Goal: Navigation & Orientation: Find specific page/section

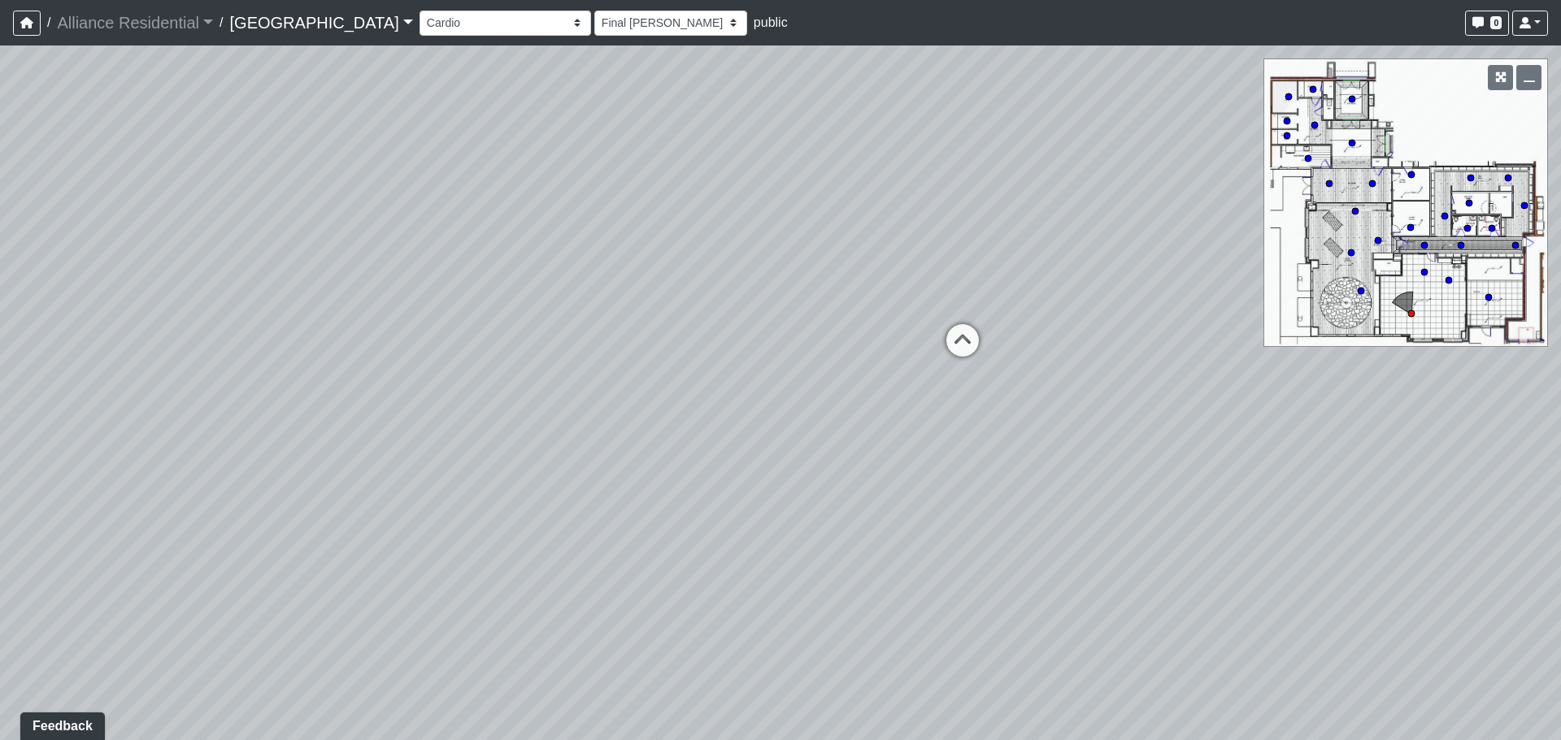
drag, startPoint x: 464, startPoint y: 208, endPoint x: 555, endPoint y: 267, distance: 108.2
click at [440, 205] on div "Loading... Entry Loading... Counter Loading... Weights Loading... Mailroom - Fi…" at bounding box center [780, 393] width 1561 height 695
drag, startPoint x: 983, startPoint y: 386, endPoint x: 201, endPoint y: 306, distance: 786.0
click at [201, 306] on div "Loading... Entry Loading... Counter Loading... Weights Loading... Mailroom - Fi…" at bounding box center [780, 393] width 1561 height 695
click at [737, 245] on icon at bounding box center [738, 256] width 49 height 49
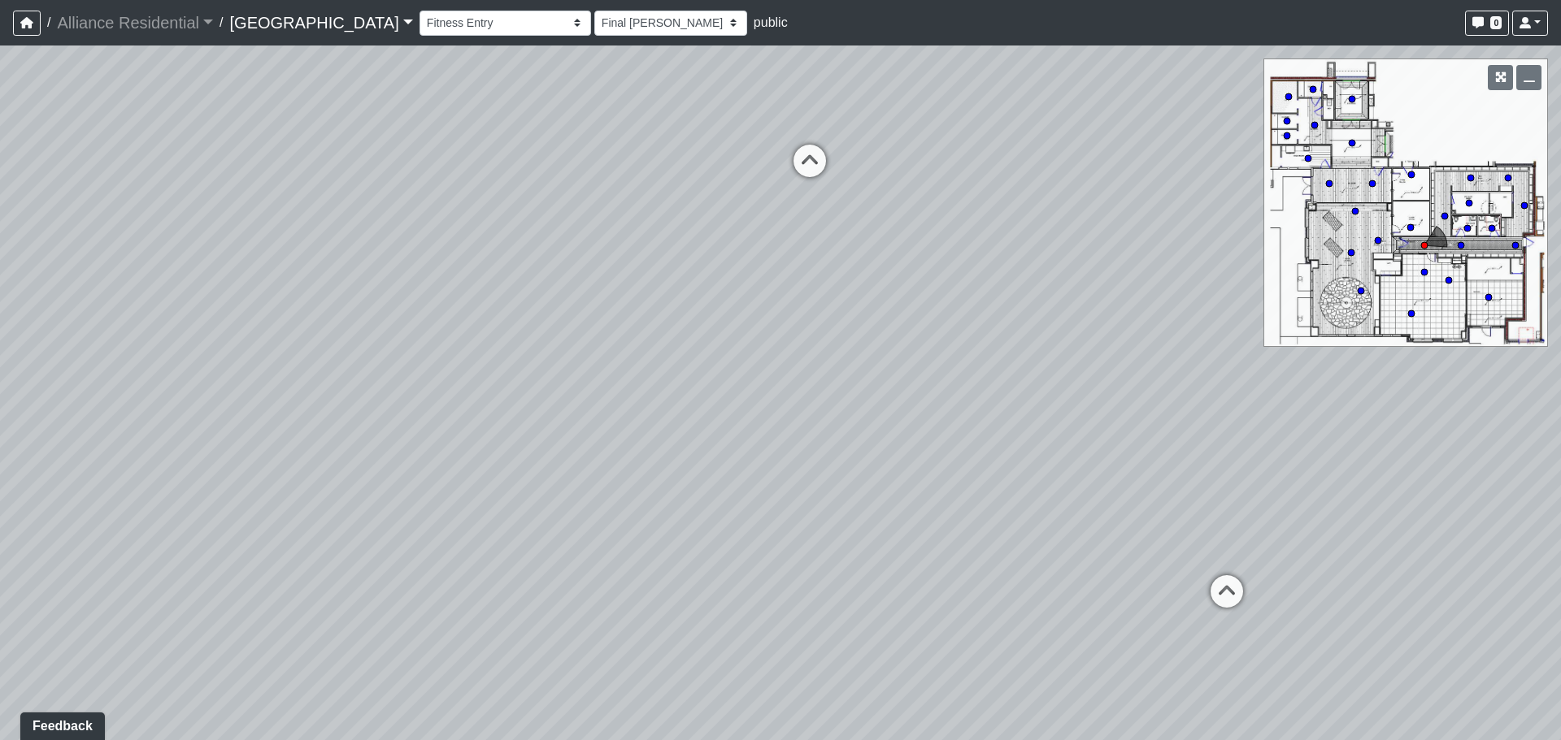
drag, startPoint x: 206, startPoint y: 347, endPoint x: 31, endPoint y: 351, distance: 174.8
click at [37, 350] on div "Loading... Entry Loading... Counter Loading... Weights Loading... Mailroom - Fi…" at bounding box center [780, 393] width 1561 height 695
drag, startPoint x: 248, startPoint y: 351, endPoint x: 537, endPoint y: 359, distance: 289.5
click at [537, 359] on div "Loading... Entry Loading... Counter Loading... Weights Loading... Mailroom - Fi…" at bounding box center [780, 393] width 1561 height 695
click at [706, 578] on icon at bounding box center [717, 585] width 49 height 49
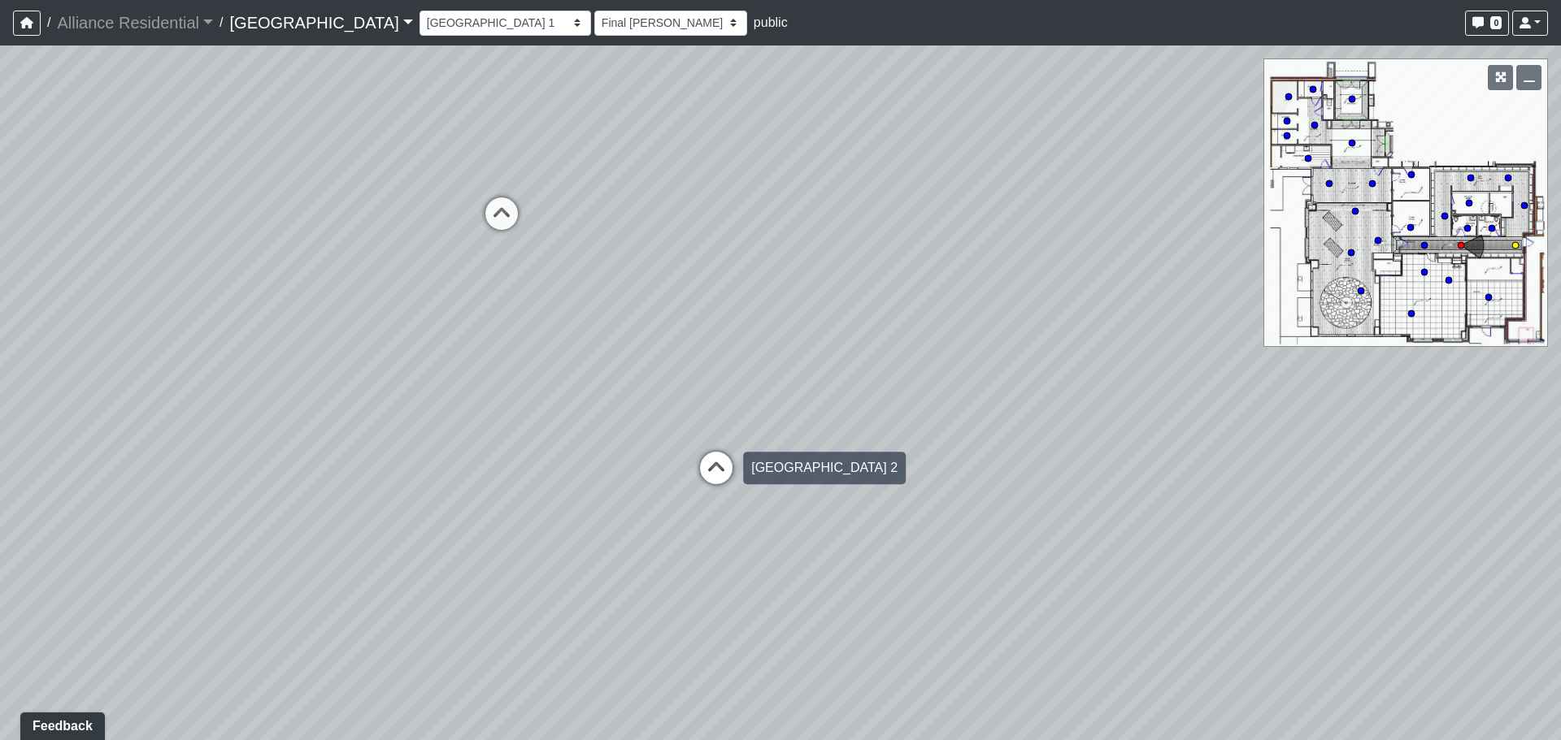
click at [707, 471] on icon at bounding box center [716, 476] width 49 height 49
drag, startPoint x: 484, startPoint y: 427, endPoint x: 1180, endPoint y: 467, distance: 697.8
click at [1128, 465] on div "Loading... Entry Loading... Counter Loading... Weights Loading... Mailroom - Fi…" at bounding box center [780, 393] width 1561 height 695
drag, startPoint x: 1089, startPoint y: 472, endPoint x: 327, endPoint y: 289, distance: 784.1
click at [341, 289] on div "Loading... Entry Loading... Counter Loading... Weights Loading... Mailroom - Fi…" at bounding box center [780, 393] width 1561 height 695
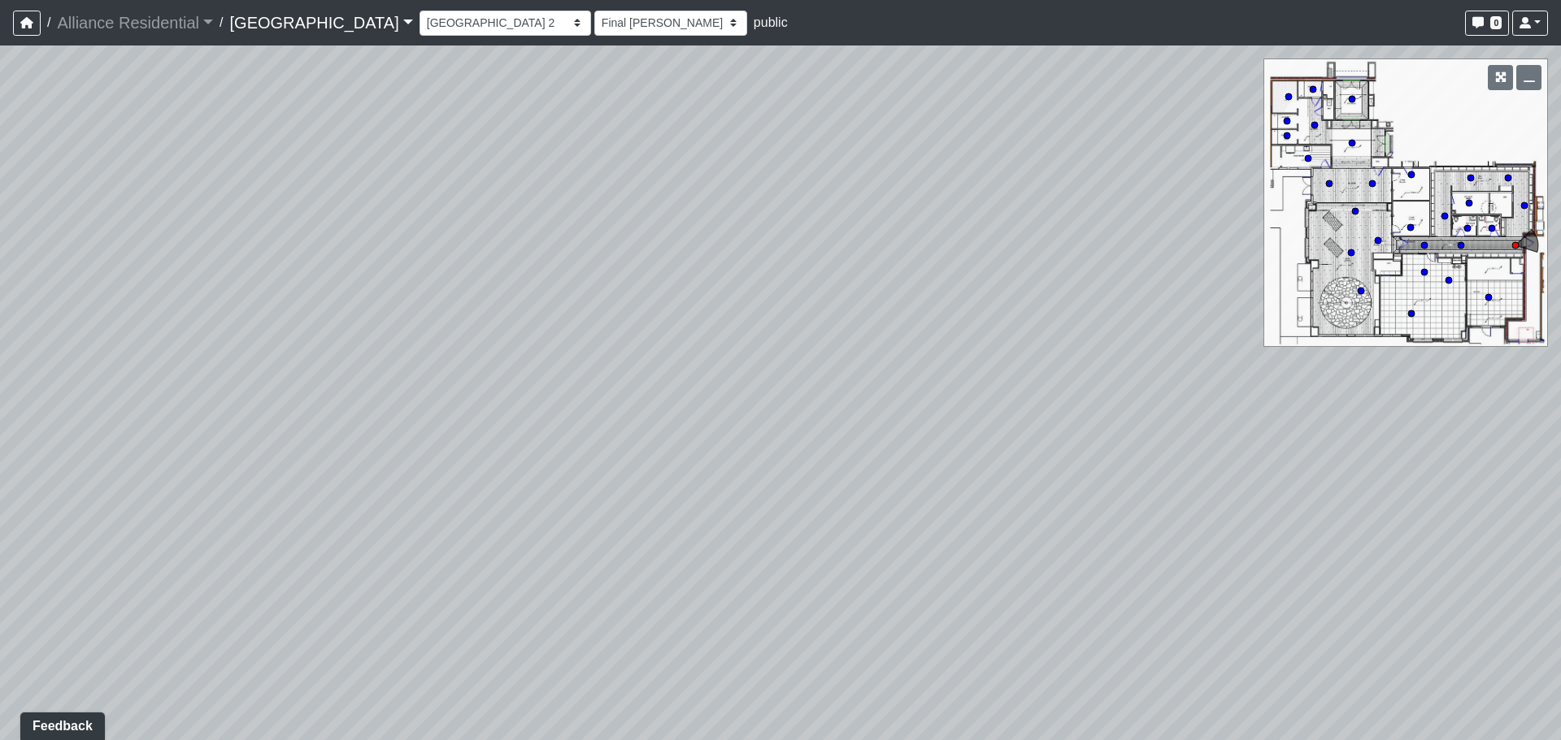
drag, startPoint x: 565, startPoint y: 333, endPoint x: 1560, endPoint y: 490, distance: 1007.2
click at [1560, 481] on div "Loading... Entry Loading... Counter Loading... Weights Loading... Mailroom - Fi…" at bounding box center [780, 393] width 1561 height 695
drag, startPoint x: 467, startPoint y: 449, endPoint x: 1258, endPoint y: 382, distance: 793.8
click at [1252, 381] on div "Loading... Entry Loading... Counter Loading... Weights Loading... Mailroom - Fi…" at bounding box center [780, 393] width 1561 height 695
drag, startPoint x: 1024, startPoint y: 409, endPoint x: 6, endPoint y: 276, distance: 1027.1
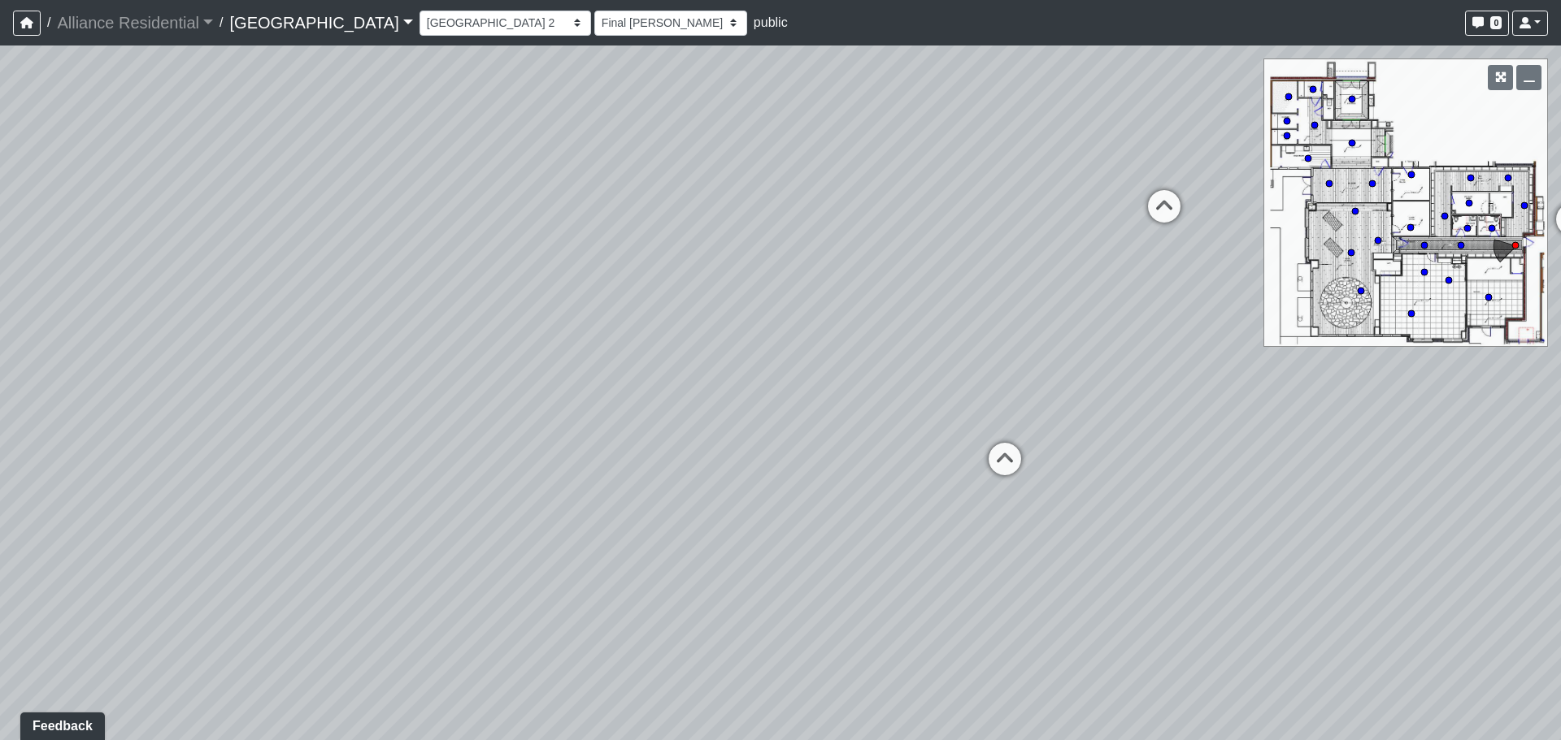
click at [51, 267] on div "Loading... Entry Loading... Counter Loading... Weights Loading... Mailroom - Fi…" at bounding box center [780, 393] width 1561 height 695
click at [389, 449] on div "Loading... [GEOGRAPHIC_DATA] 1" at bounding box center [400, 472] width 49 height 49
click at [397, 466] on div "Loading... Entry Loading... Counter Loading... Weights Loading... Mailroom - Fi…" at bounding box center [780, 393] width 1561 height 695
click at [407, 593] on icon at bounding box center [408, 596] width 49 height 49
click at [502, 227] on icon at bounding box center [503, 222] width 49 height 49
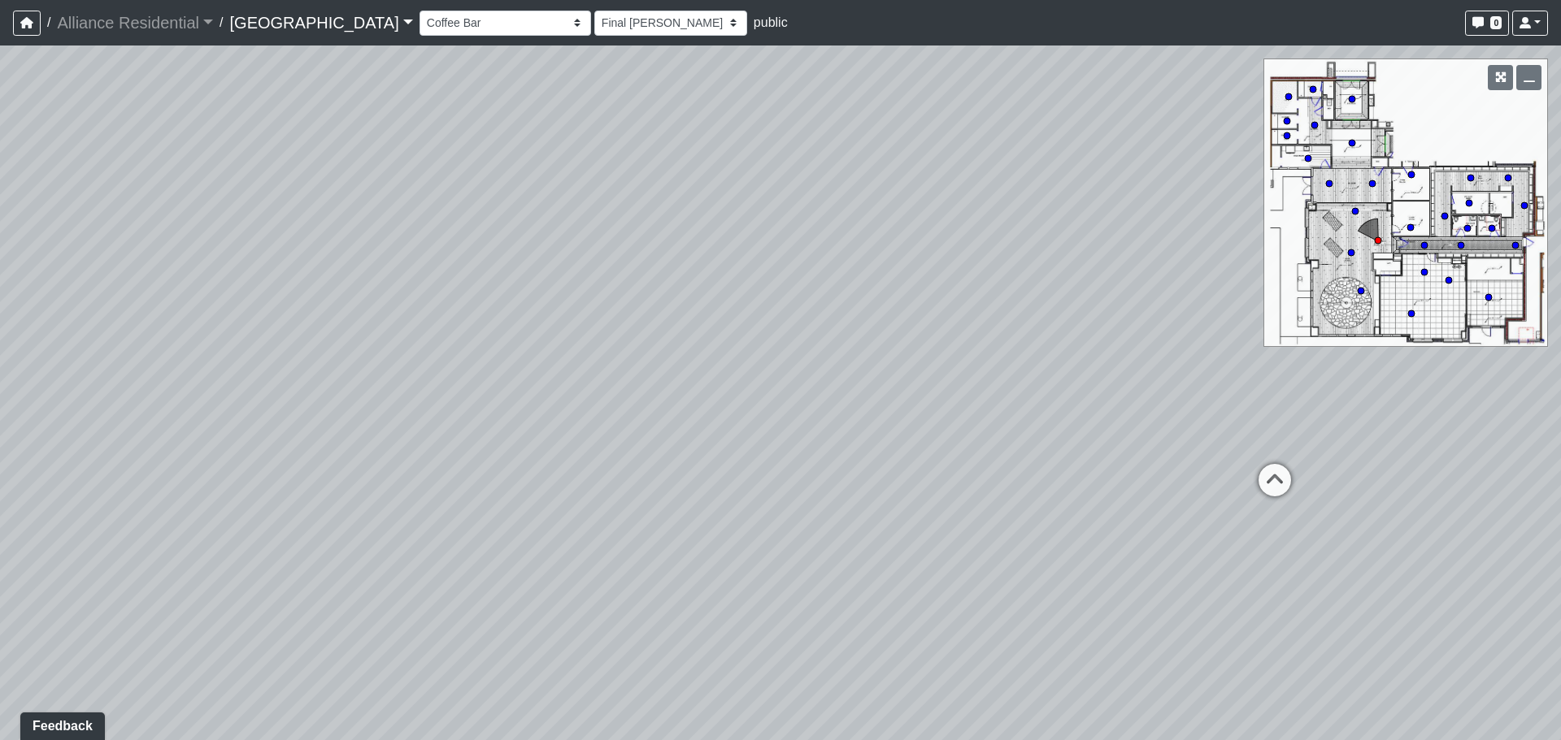
drag, startPoint x: 242, startPoint y: 306, endPoint x: 74, endPoint y: 309, distance: 168.3
click at [76, 308] on div "Loading... Entry Loading... Counter Loading... Weights Loading... Mailroom - Fi…" at bounding box center [780, 393] width 1561 height 695
click at [994, 453] on icon at bounding box center [1003, 470] width 49 height 49
drag, startPoint x: 1145, startPoint y: 390, endPoint x: 232, endPoint y: 336, distance: 914.4
click at [246, 336] on div "Loading... Entry Loading... Counter Loading... Weights Loading... Mailroom - Fi…" at bounding box center [780, 393] width 1561 height 695
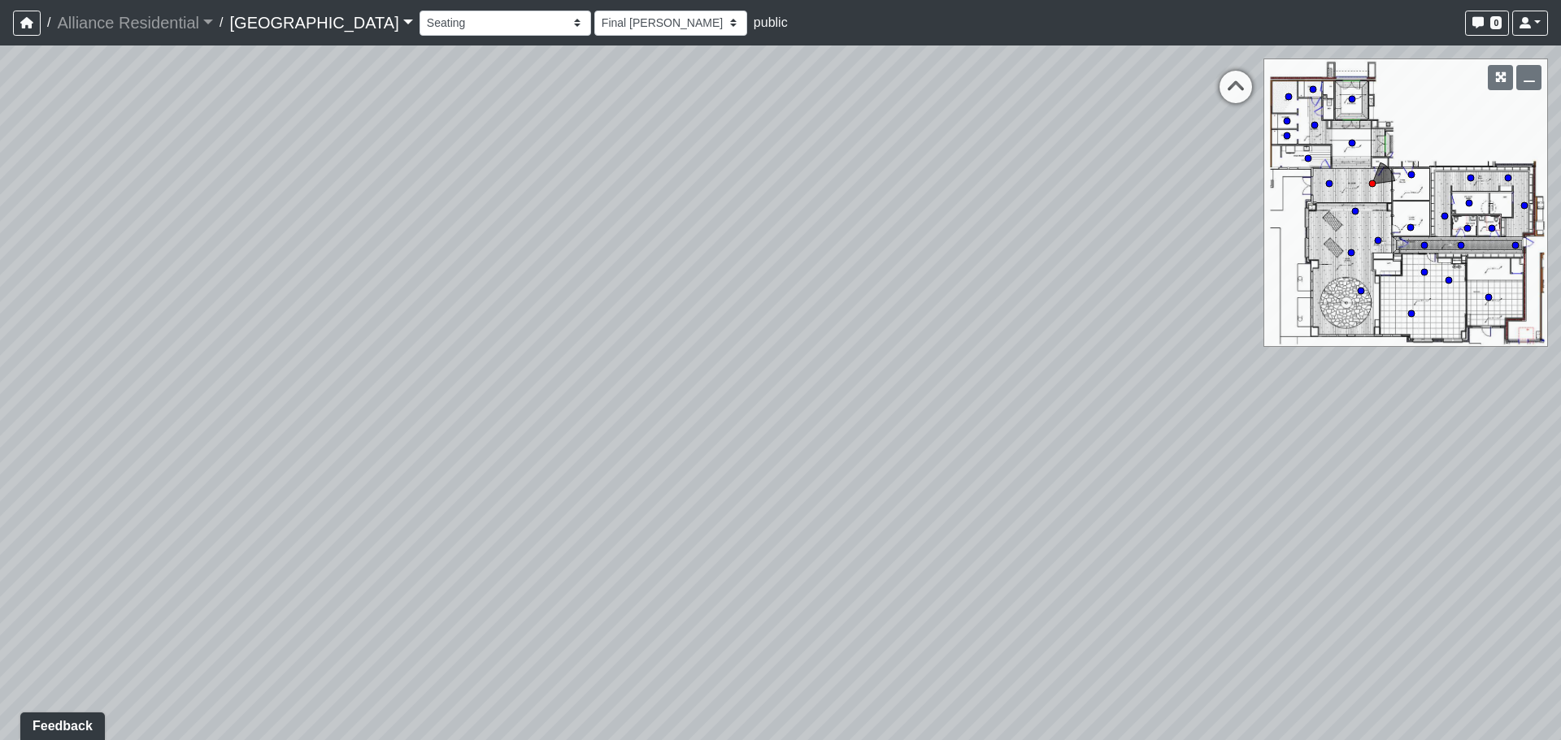
drag, startPoint x: 632, startPoint y: 359, endPoint x: 1389, endPoint y: 369, distance: 757.6
click at [1340, 369] on div "Loading... Entry Loading... Counter Loading... Weights Loading... Mailroom - Fi…" at bounding box center [780, 393] width 1561 height 695
drag, startPoint x: 899, startPoint y: 419, endPoint x: 885, endPoint y: 419, distance: 13.8
click at [885, 419] on div "Loading... Vestibule 1" at bounding box center [898, 419] width 49 height 49
drag, startPoint x: 1199, startPoint y: 388, endPoint x: 328, endPoint y: 354, distance: 872.0
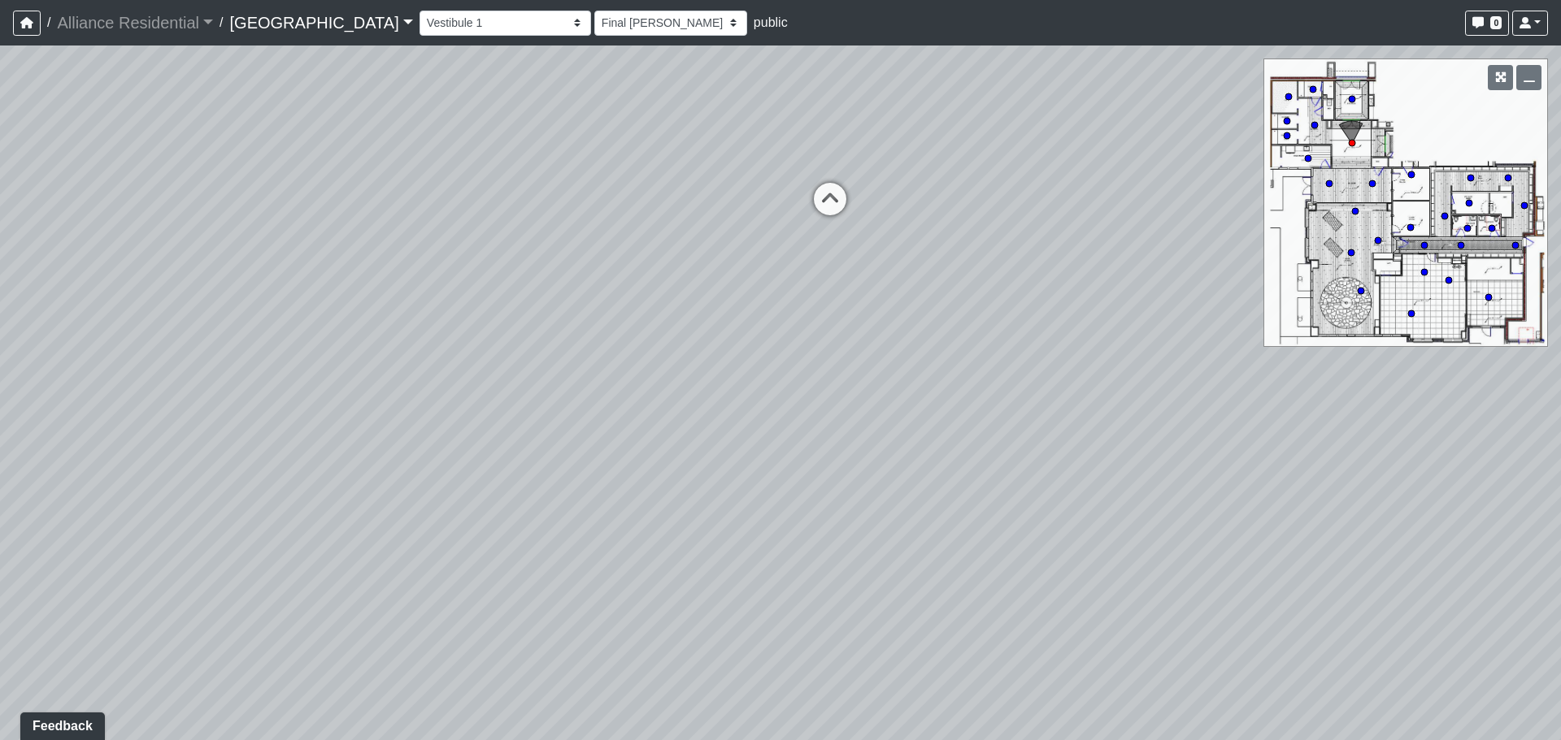
click at [354, 350] on div "Loading... Entry Loading... Counter Loading... Weights Loading... Mailroom - Fi…" at bounding box center [780, 393] width 1561 height 695
drag, startPoint x: 694, startPoint y: 421, endPoint x: 565, endPoint y: 431, distance: 129.6
click at [562, 431] on div "Loading... Entry Loading... Counter Loading... Weights Loading... Mailroom - Fi…" at bounding box center [780, 393] width 1561 height 695
click at [806, 396] on div "Clubroom - Hallway" at bounding box center [863, 399] width 130 height 33
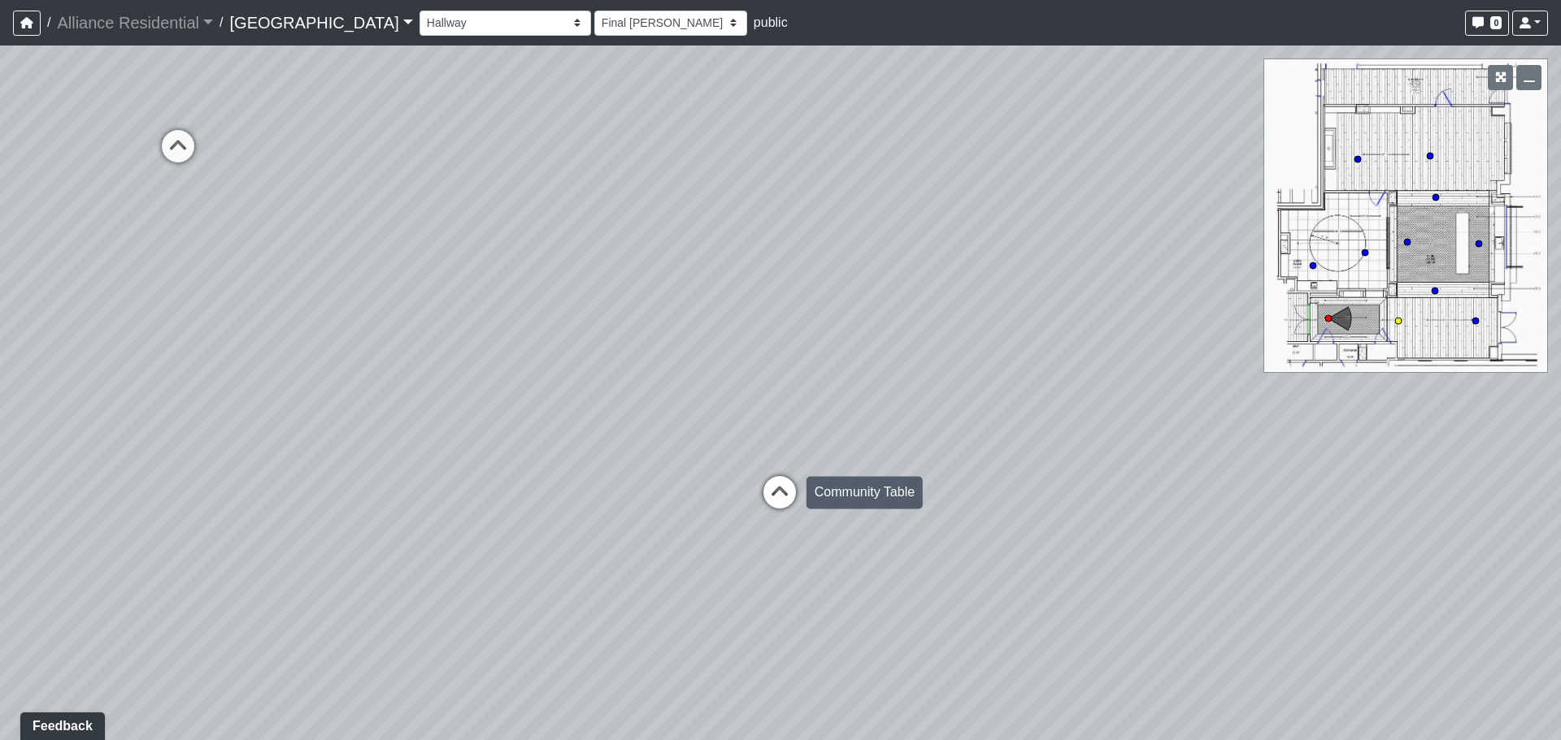
click at [767, 490] on icon at bounding box center [779, 500] width 49 height 49
drag, startPoint x: 476, startPoint y: 353, endPoint x: 1222, endPoint y: 441, distance: 750.6
click at [1199, 440] on div "Loading... Entry Loading... Counter Loading... Weights Loading... Mailroom - Fi…" at bounding box center [780, 393] width 1561 height 695
click at [321, 386] on div "Loading... Entry Loading... Counter Loading... Weights Loading... Mailroom - Fi…" at bounding box center [780, 393] width 1561 height 695
drag, startPoint x: 374, startPoint y: 390, endPoint x: 1061, endPoint y: 422, distance: 687.6
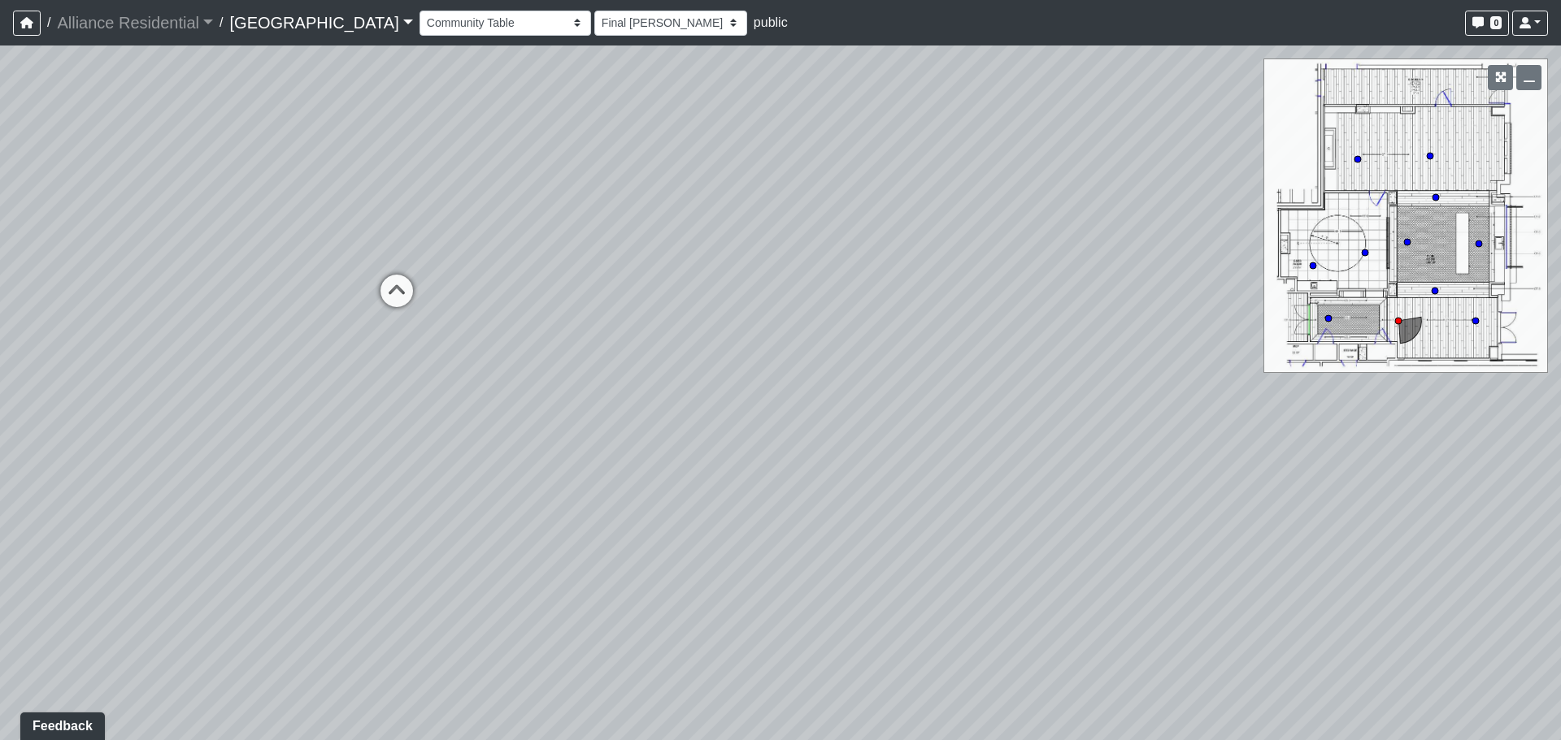
click at [981, 415] on div "Loading... Entry Loading... Counter Loading... Weights Loading... Mailroom - Fi…" at bounding box center [780, 393] width 1561 height 695
drag, startPoint x: 851, startPoint y: 423, endPoint x: 786, endPoint y: 410, distance: 66.5
click at [786, 410] on div "Loading... Entry Loading... Counter Loading... Weights Loading... Mailroom - Fi…" at bounding box center [780, 393] width 1561 height 695
click at [639, 474] on icon at bounding box center [642, 490] width 49 height 49
click at [749, 528] on div "Loading... Kitchen 1" at bounding box center [744, 547] width 49 height 49
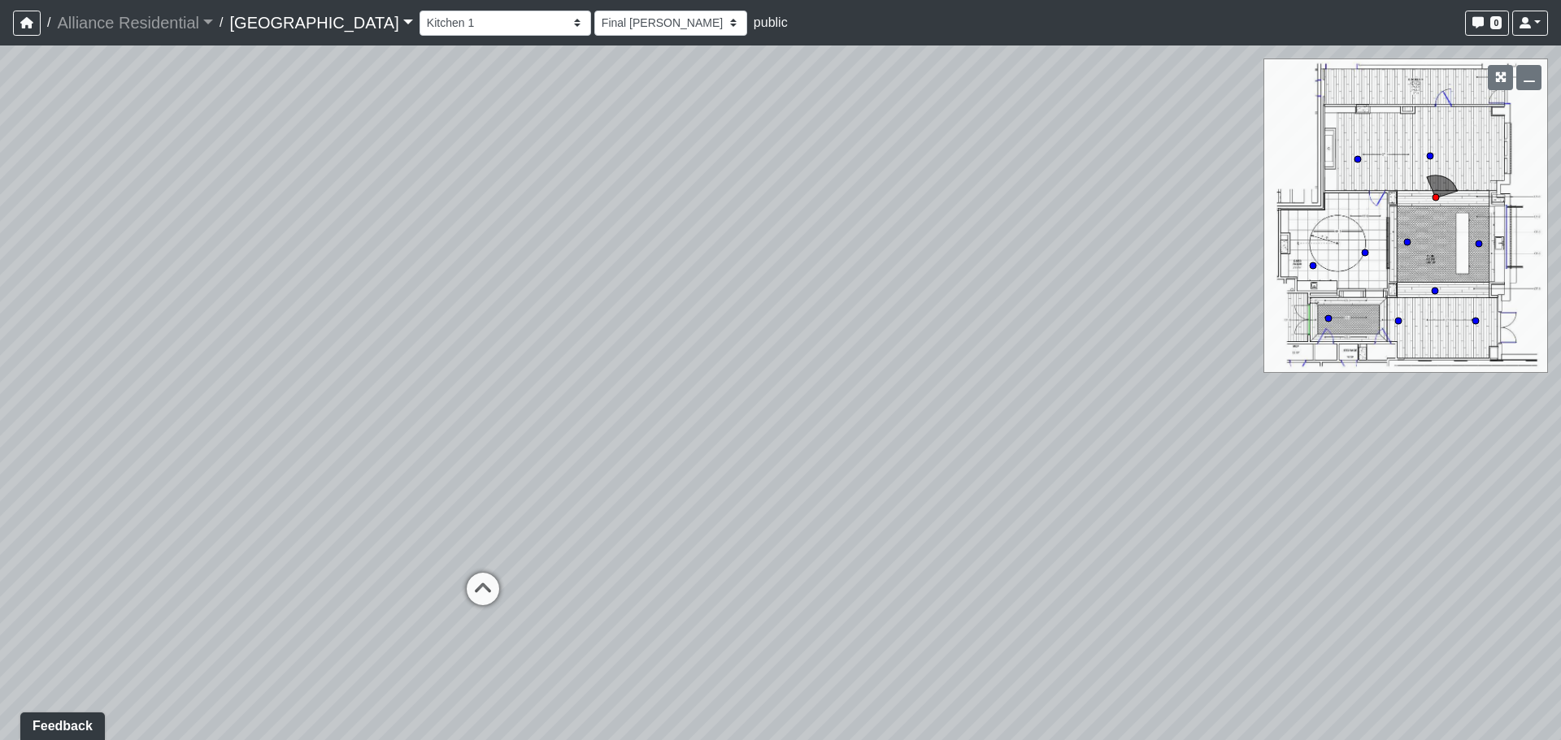
click at [810, 368] on div "Loading... Entry Loading... Counter Loading... Weights Loading... Mailroom - Fi…" at bounding box center [780, 393] width 1561 height 695
drag, startPoint x: 652, startPoint y: 407, endPoint x: 1093, endPoint y: 381, distance: 442.1
click at [1093, 381] on div "Loading... Entry Loading... Counter Loading... Weights Loading... Mailroom - Fi…" at bounding box center [780, 393] width 1561 height 695
drag, startPoint x: 769, startPoint y: 486, endPoint x: 1073, endPoint y: 160, distance: 445.7
click at [1072, 161] on div "Loading... Entry Loading... Counter Loading... Weights Loading... Mailroom - Fi…" at bounding box center [780, 393] width 1561 height 695
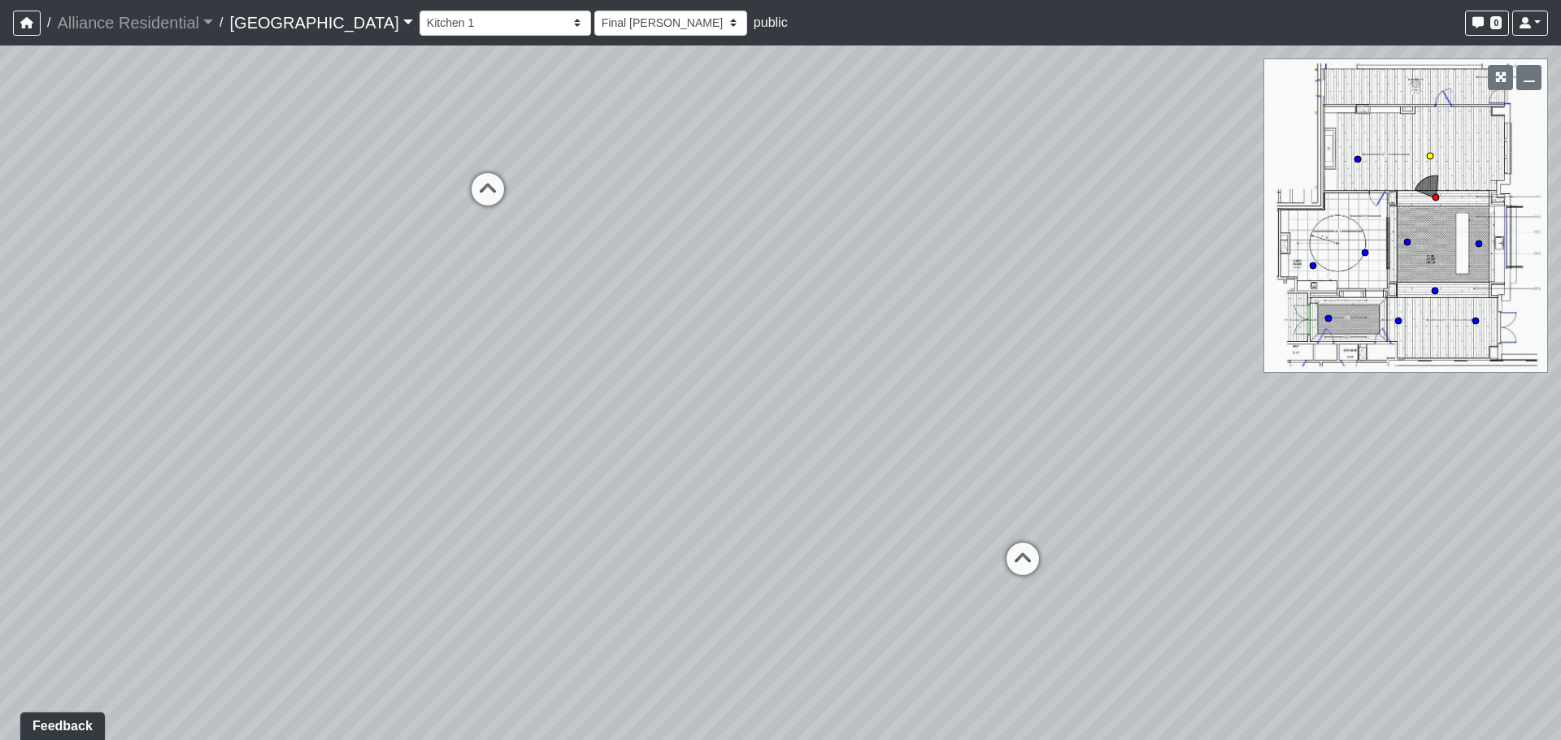
click at [1046, 571] on icon at bounding box center [1022, 567] width 49 height 49
select select "aDJzitE3o7HvfjdMBcdAzQ"
drag, startPoint x: 736, startPoint y: 476, endPoint x: 1277, endPoint y: 484, distance: 540.6
click at [1257, 484] on div "Loading... Entry Loading... Counter Loading... Weights Loading... Mailroom - Fi…" at bounding box center [780, 393] width 1561 height 695
drag, startPoint x: 940, startPoint y: 410, endPoint x: 1557, endPoint y: 454, distance: 619.3
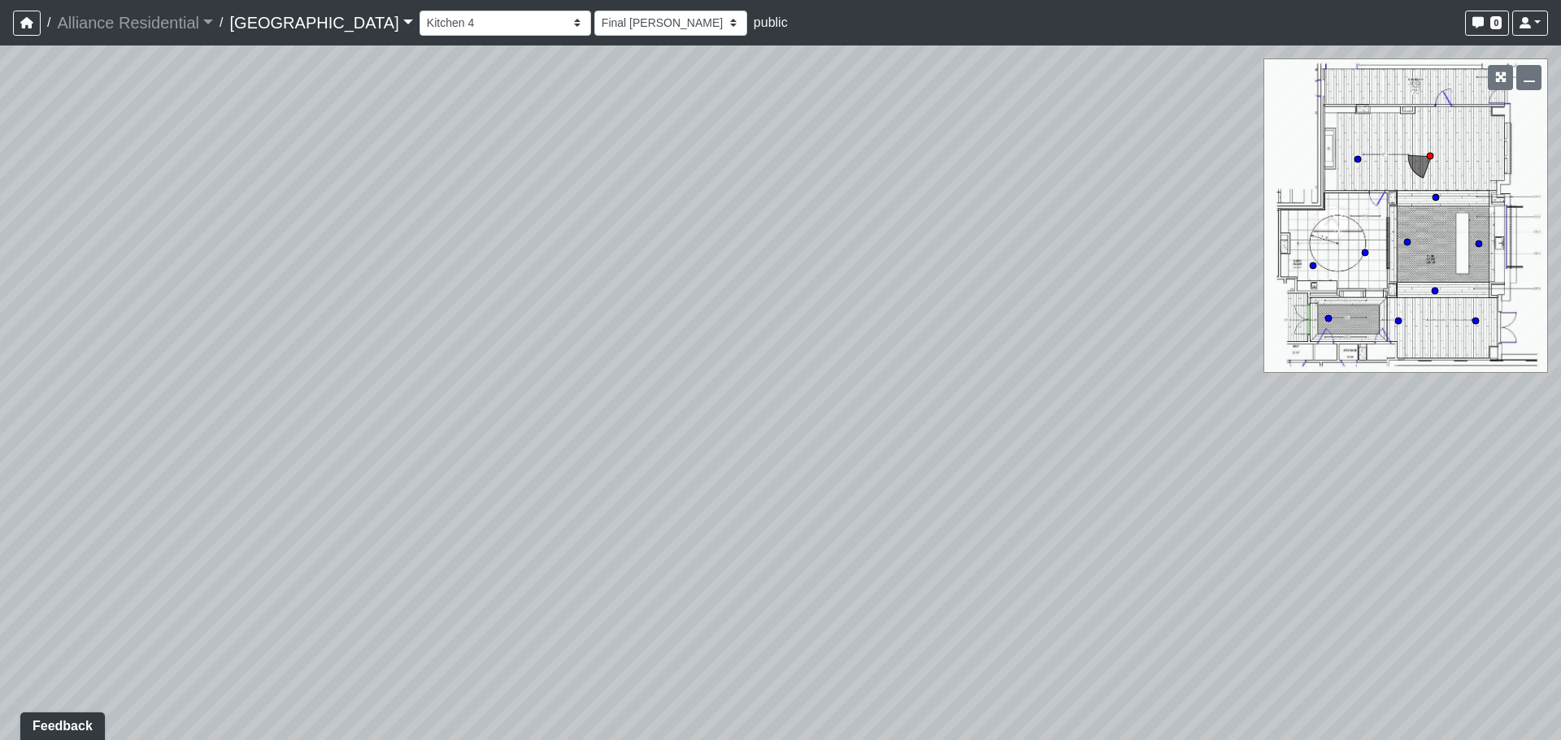
click at [1560, 448] on div "Loading... Entry Loading... Counter Loading... Weights Loading... Mailroom - Fi…" at bounding box center [780, 393] width 1561 height 695
drag, startPoint x: 685, startPoint y: 386, endPoint x: 1162, endPoint y: 456, distance: 482.2
click at [1162, 456] on div "Loading... Entry Loading... Counter Loading... Weights Loading... Mailroom - Fi…" at bounding box center [780, 393] width 1561 height 695
drag, startPoint x: 1116, startPoint y: 349, endPoint x: 1011, endPoint y: 562, distance: 237.4
click at [1011, 562] on div "Loading... Entry Loading... Counter Loading... Weights Loading... Mailroom - Fi…" at bounding box center [780, 393] width 1561 height 695
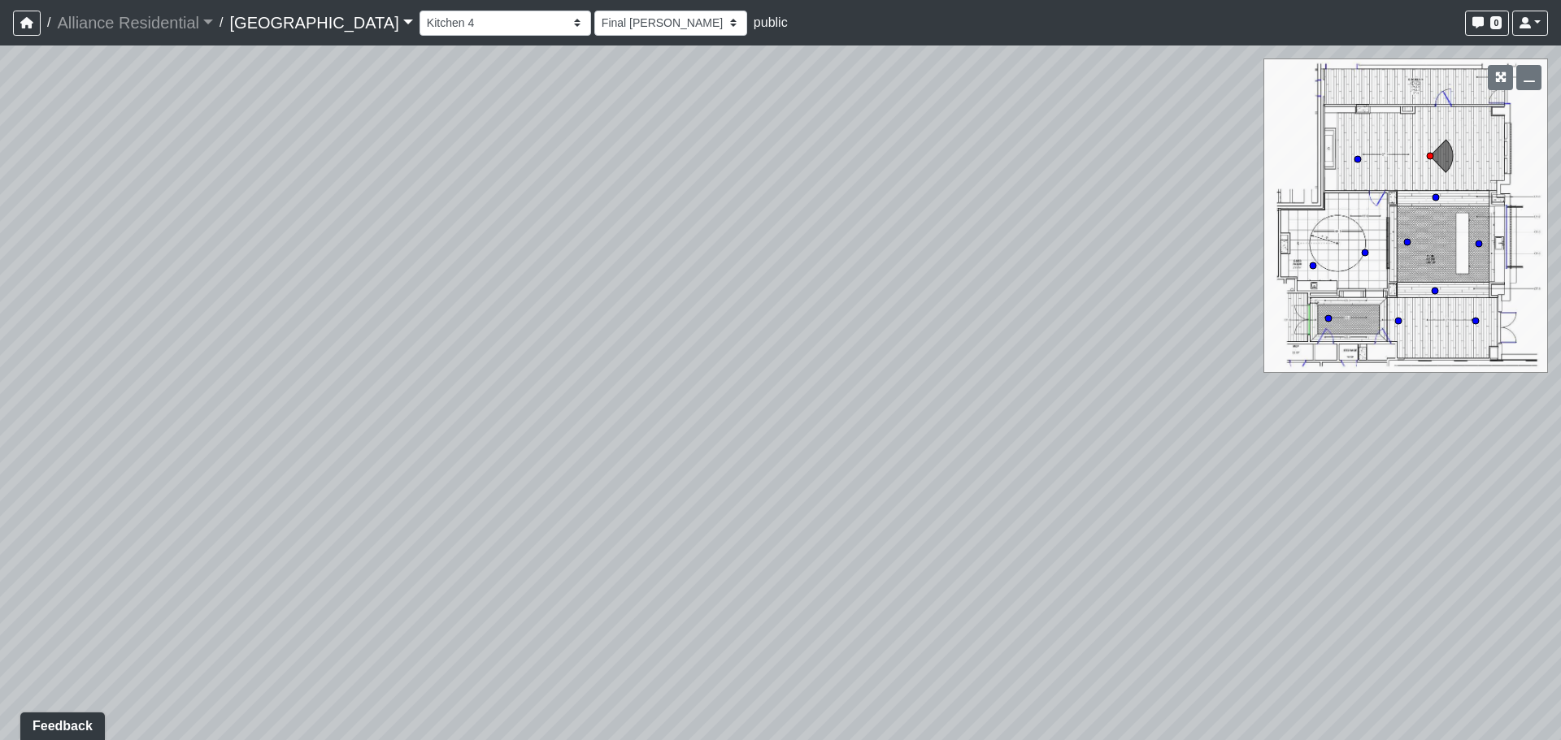
drag, startPoint x: 848, startPoint y: 393, endPoint x: 850, endPoint y: 483, distance: 90.3
click at [850, 483] on div "Loading... Entry Loading... Counter Loading... Weights Loading... Mailroom - Fi…" at bounding box center [780, 393] width 1561 height 695
drag, startPoint x: 849, startPoint y: 577, endPoint x: 910, endPoint y: 214, distance: 368.6
click at [910, 214] on div "Loading... Entry Loading... Counter Loading... Weights Loading... Mailroom - Fi…" at bounding box center [780, 393] width 1561 height 695
drag, startPoint x: 835, startPoint y: 211, endPoint x: 853, endPoint y: 409, distance: 198.4
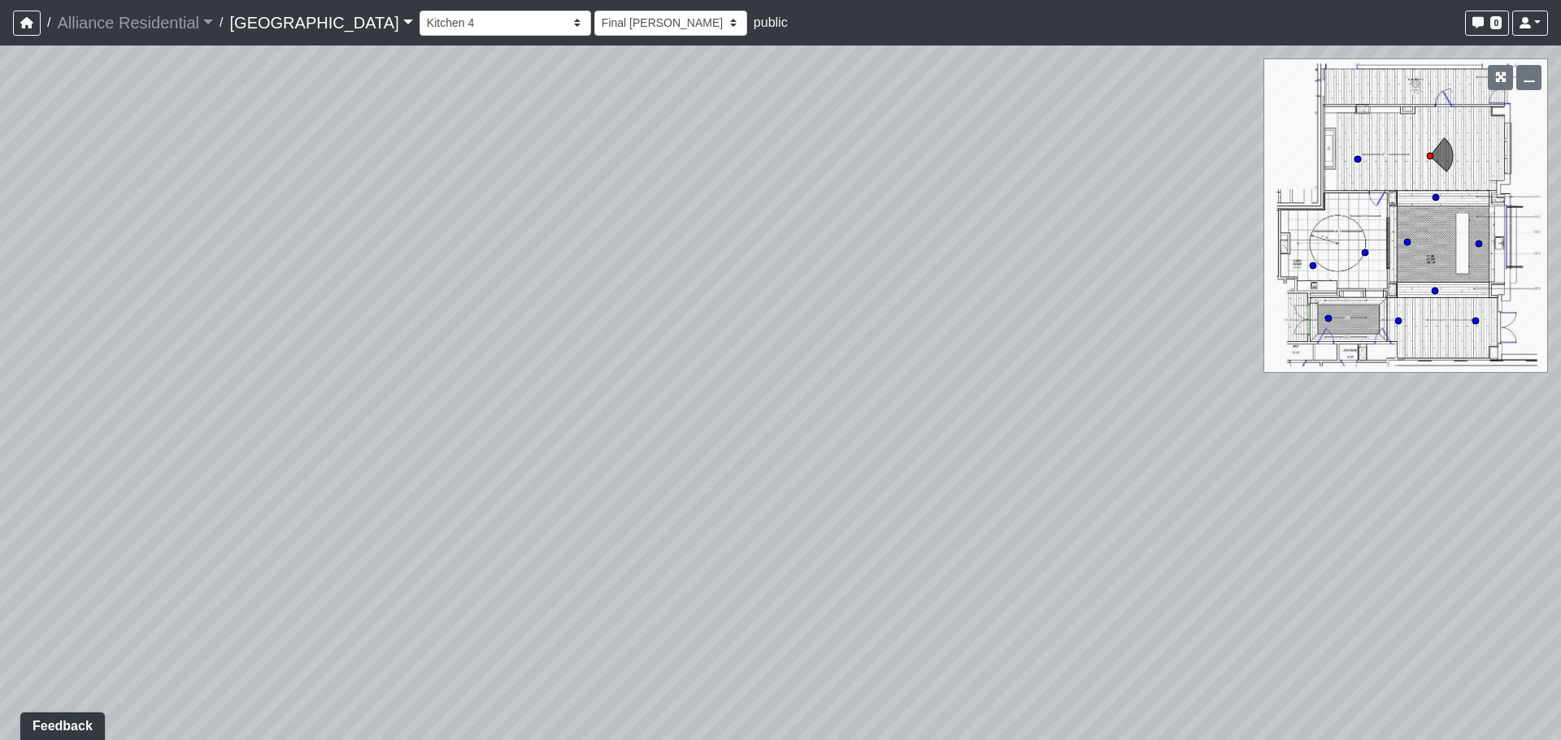
click at [853, 409] on div "Loading... Entry Loading... Counter Loading... Weights Loading... Mailroom - Fi…" at bounding box center [780, 393] width 1561 height 695
drag, startPoint x: 866, startPoint y: 347, endPoint x: 843, endPoint y: 424, distance: 80.7
click at [843, 424] on div "Loading... Entry Loading... Counter Loading... Weights Loading... Mailroom - Fi…" at bounding box center [780, 393] width 1561 height 695
drag, startPoint x: 833, startPoint y: 452, endPoint x: 739, endPoint y: 533, distance: 124.5
click at [739, 533] on div "Loading... Entry Loading... Counter Loading... Weights Loading... Mailroom - Fi…" at bounding box center [780, 393] width 1561 height 695
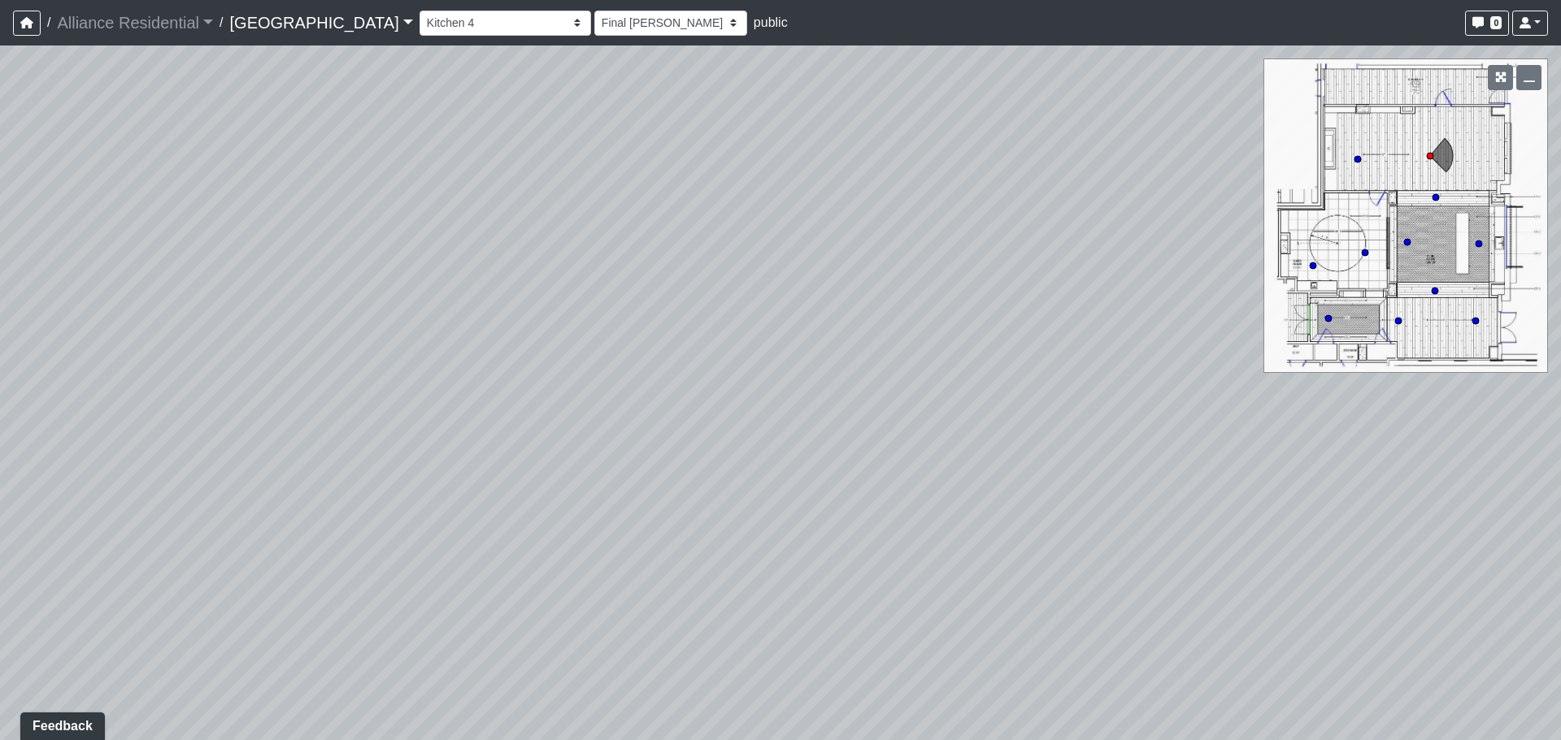
drag, startPoint x: 745, startPoint y: 524, endPoint x: 824, endPoint y: 367, distance: 175.6
click at [824, 367] on div "Loading... Entry Loading... Counter Loading... Weights Loading... Mailroom - Fi…" at bounding box center [780, 393] width 1561 height 695
drag, startPoint x: 755, startPoint y: 569, endPoint x: 803, endPoint y: 395, distance: 180.4
click at [803, 395] on div "Loading... Entry Loading... Counter Loading... Weights Loading... Mailroom - Fi…" at bounding box center [780, 393] width 1561 height 695
drag, startPoint x: 1039, startPoint y: 392, endPoint x: 411, endPoint y: 361, distance: 628.3
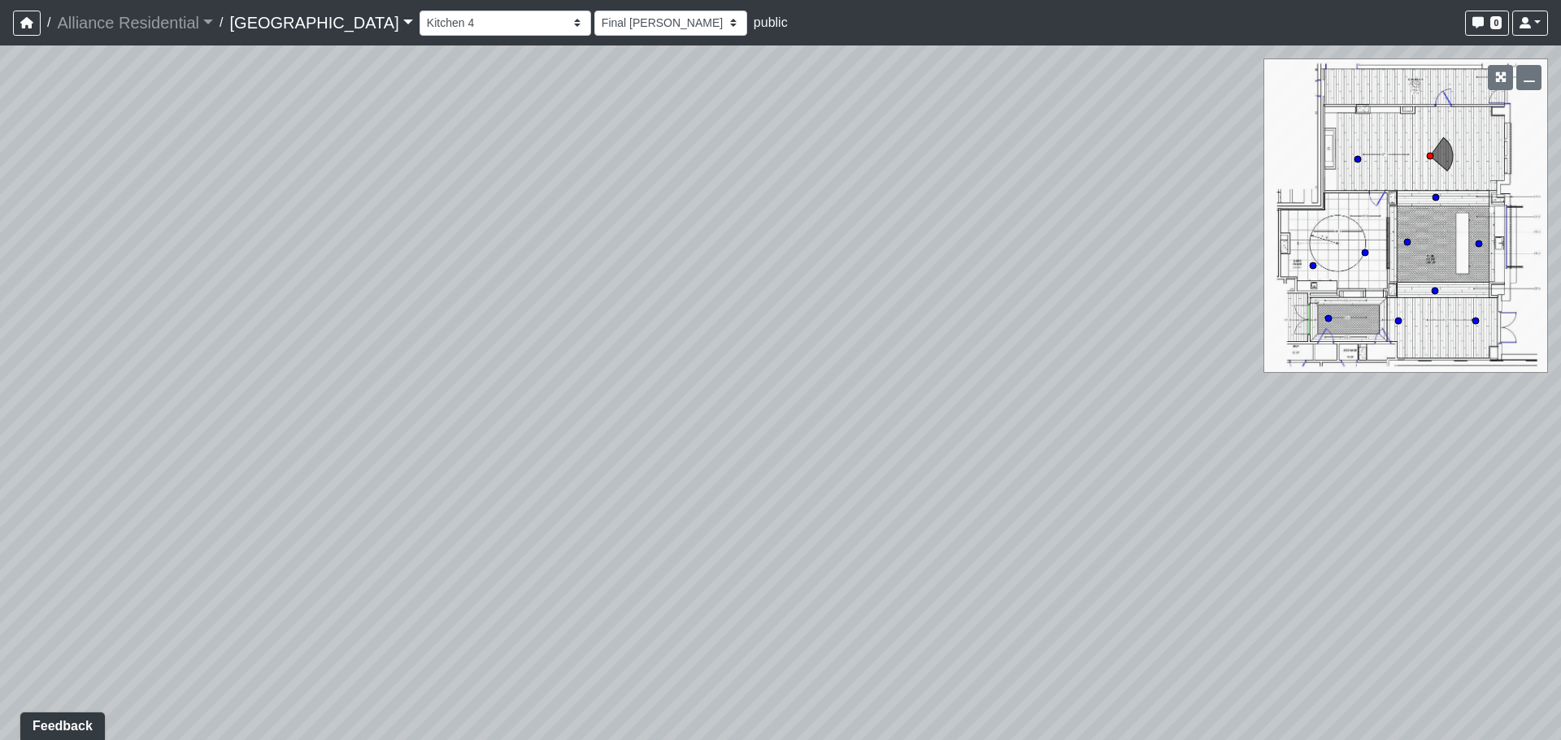
click at [418, 362] on div "Loading... Entry Loading... Counter Loading... Weights Loading... Mailroom - Fi…" at bounding box center [780, 393] width 1561 height 695
